Goal: Obtain resource: Obtain resource

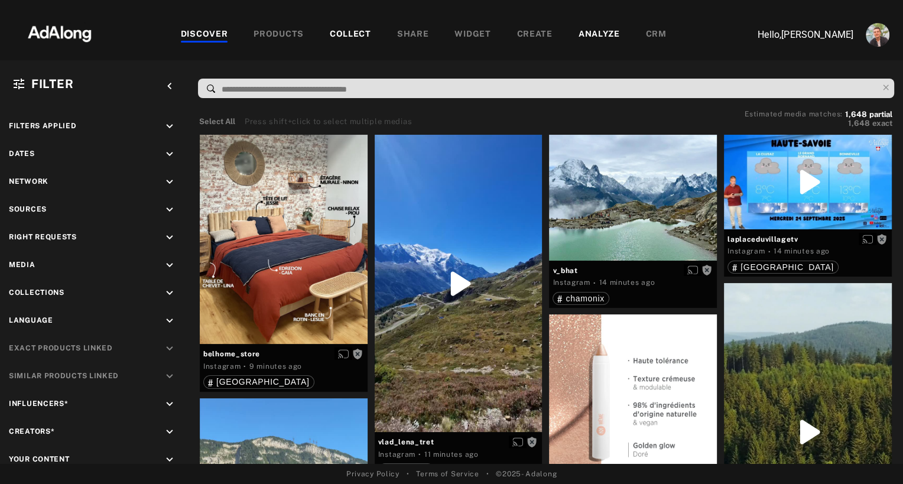
click at [343, 38] on div "COLLECT" at bounding box center [350, 35] width 41 height 14
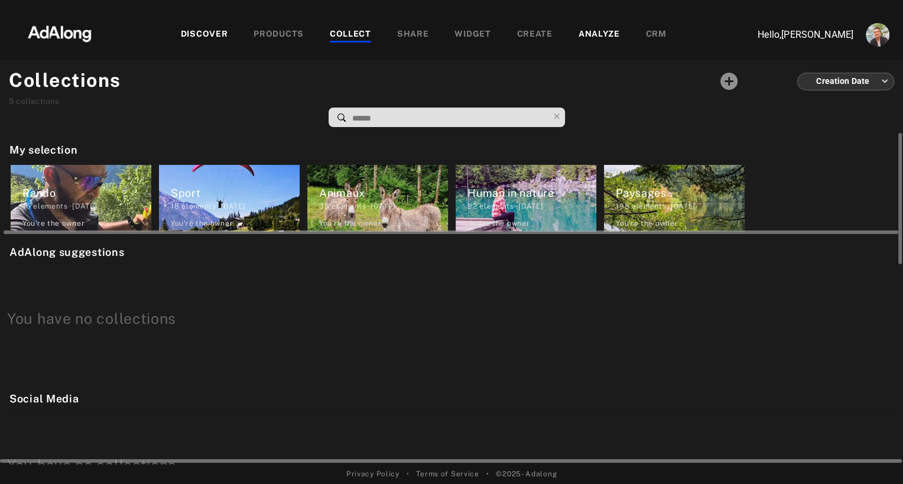
click at [367, 193] on div "Animaux" at bounding box center [383, 193] width 129 height 16
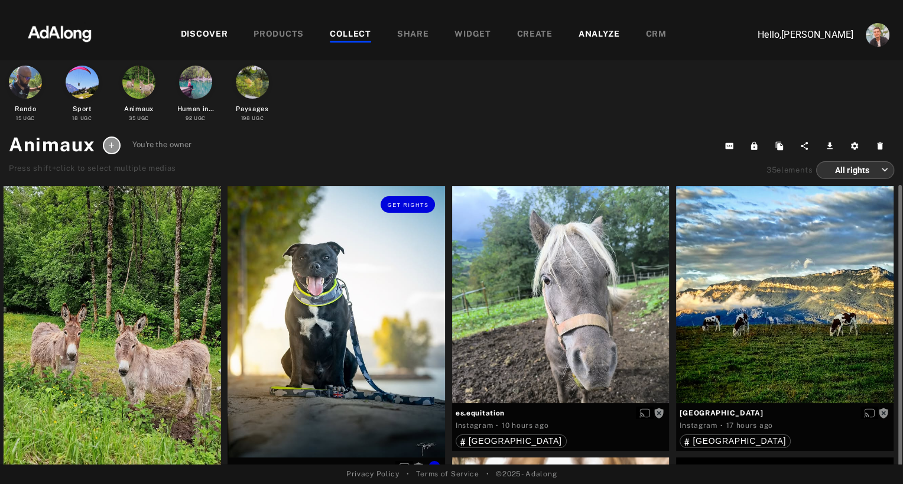
click at [323, 287] on div "Get rights" at bounding box center [337, 321] width 218 height 271
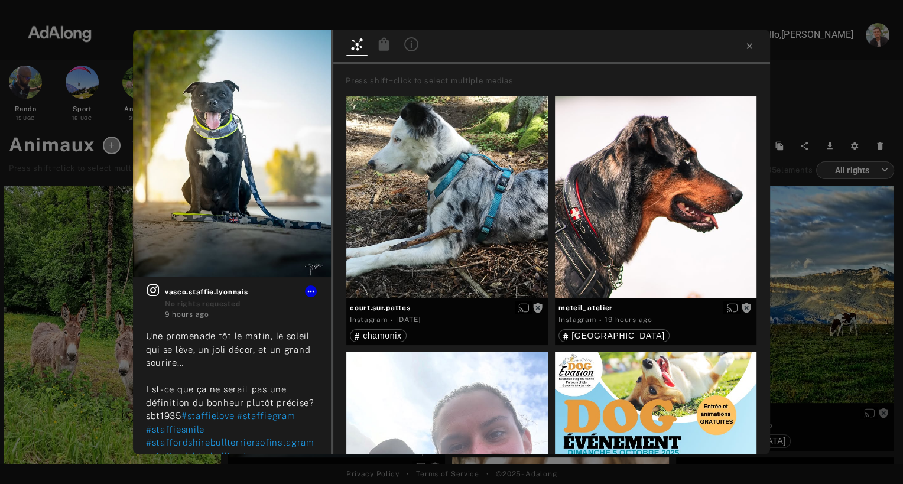
click at [411, 47] on icon at bounding box center [412, 43] width 2 height 7
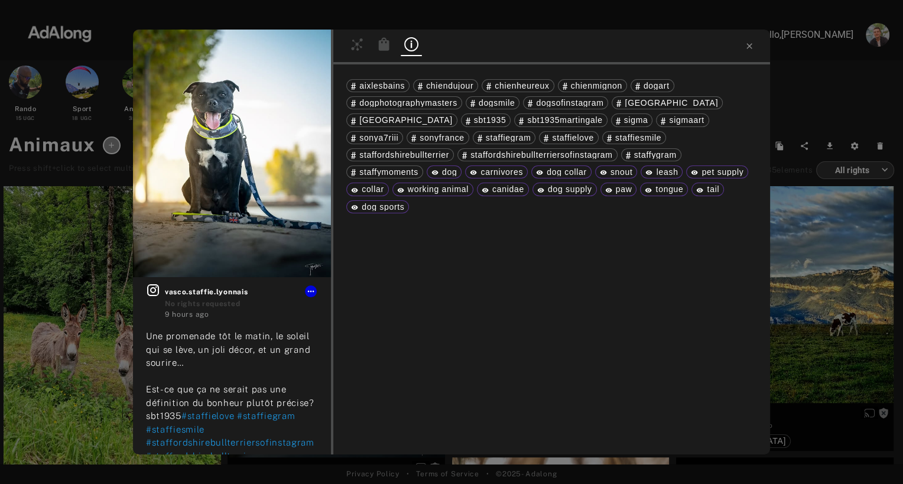
click at [44, 170] on div "Get rights vasco.staffie.lyonnais No rights requested 9 hours ago Une promenade…" at bounding box center [451, 242] width 903 height 484
